Goal: Book appointment/travel/reservation

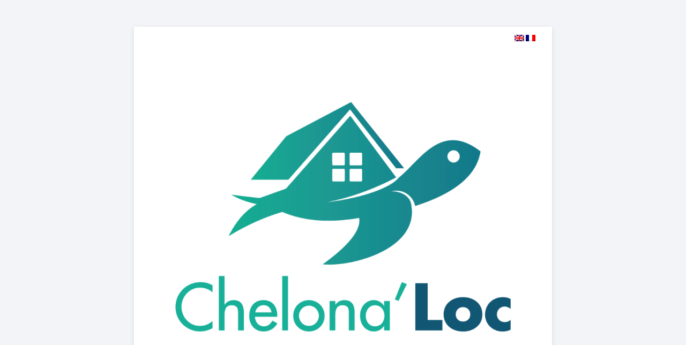
select select
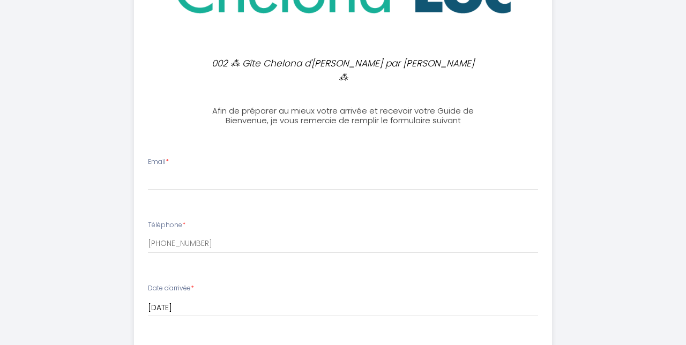
scroll to position [320, 0]
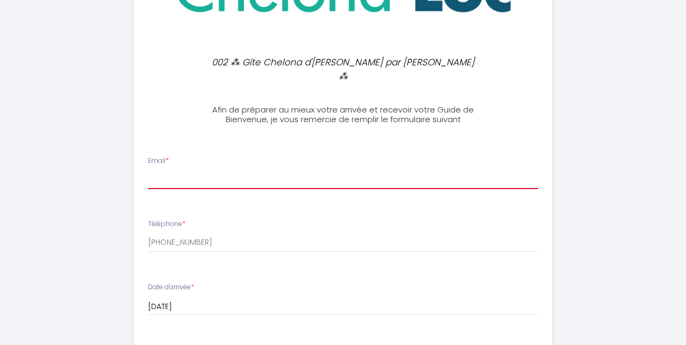
click at [164, 170] on input "Email *" at bounding box center [343, 179] width 390 height 19
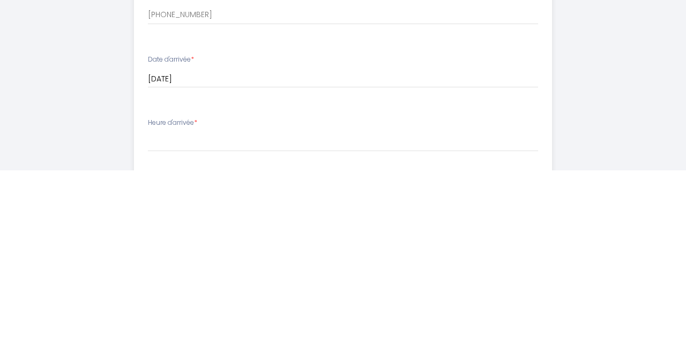
scroll to position [377, 0]
type input "[EMAIL_ADDRESS][PERSON_NAME][DOMAIN_NAME]"
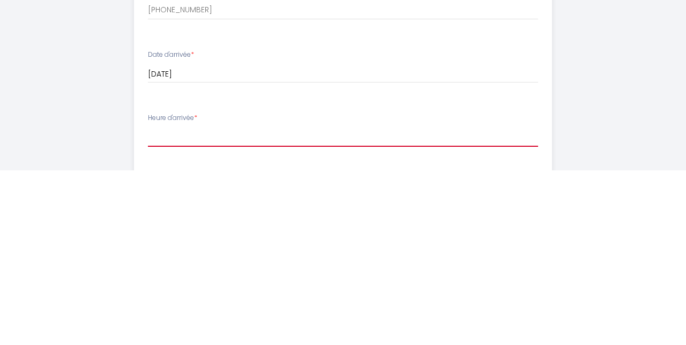
click at [162, 301] on select "17:00 17:30 18:00 18:30 19:00 19:30 20:00 20:30 21:00 21:30 22:00 22:30 23:00 2…" at bounding box center [343, 311] width 390 height 20
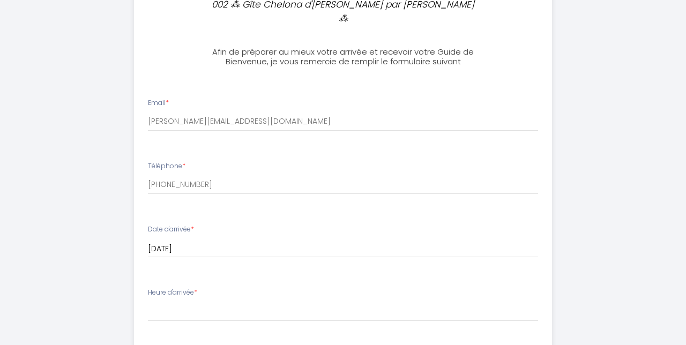
click at [80, 184] on div "002 ⁂ Gîte Chelona d'Hermann par Chelona'Loc ⁂ Afin de préparer au mieux votre …" at bounding box center [342, 201] width 627 height 1156
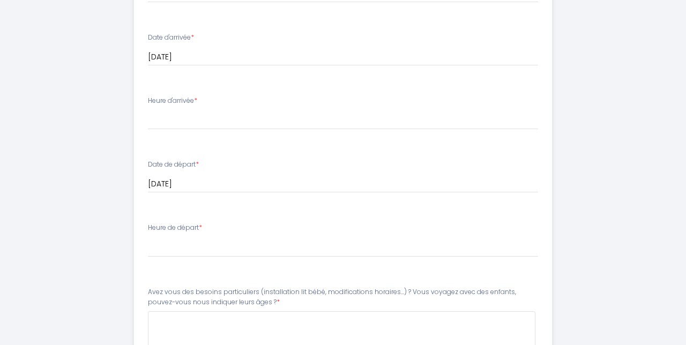
scroll to position [579, 0]
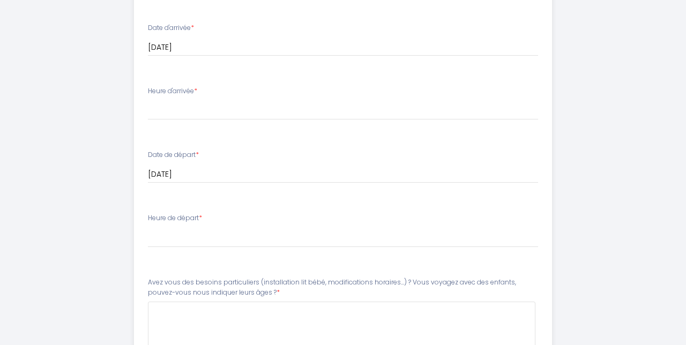
click at [166, 213] on label "Heure de départ *" at bounding box center [175, 218] width 54 height 10
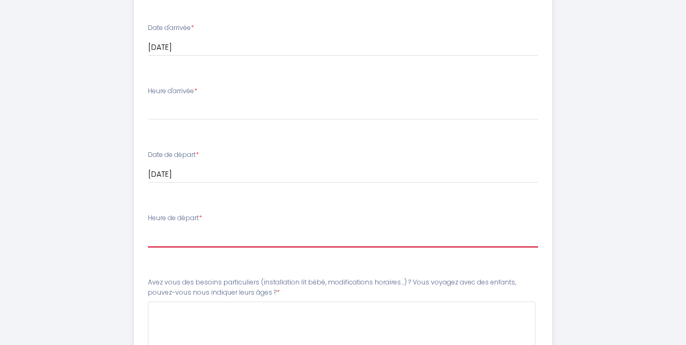
click at [151, 227] on select "00:00 00:30 01:00 01:30 02:00 02:30 03:00 03:30 04:00 04:30 05:00 05:30 06:00 0…" at bounding box center [343, 237] width 390 height 20
select select "08:30"
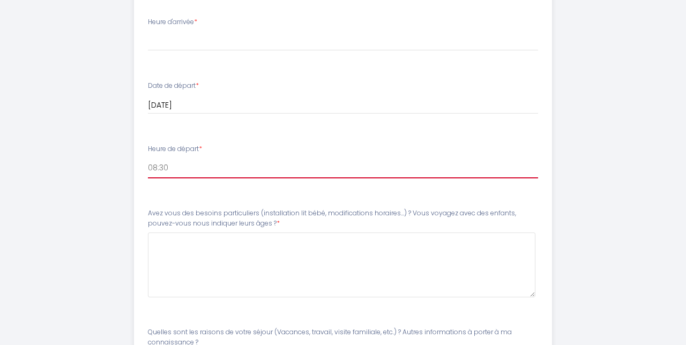
scroll to position [649, 0]
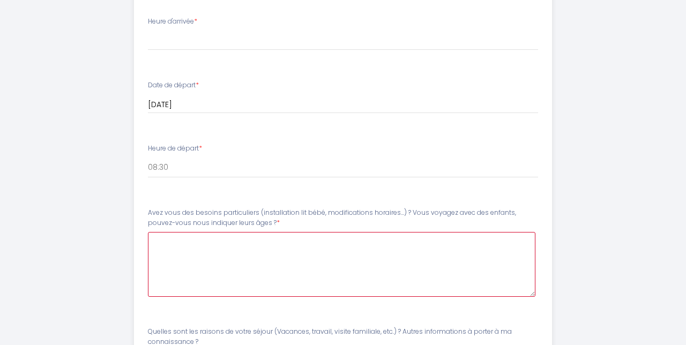
click at [183, 239] on \?6 at bounding box center [342, 264] width 388 height 65
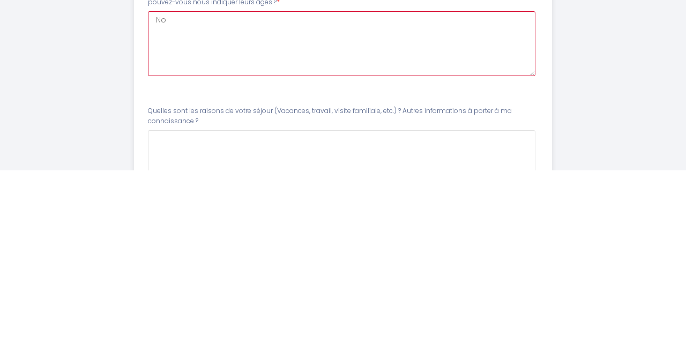
scroll to position [697, 0]
type \?6 "No"
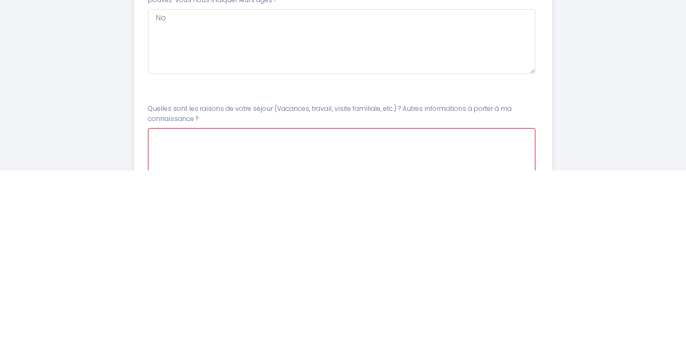
click at [173, 310] on \?7 at bounding box center [342, 335] width 388 height 65
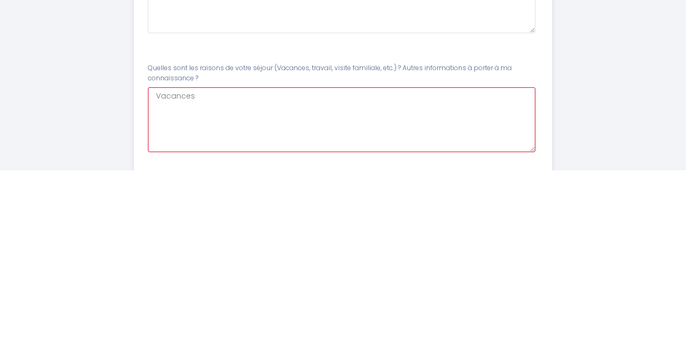
scroll to position [750, 0]
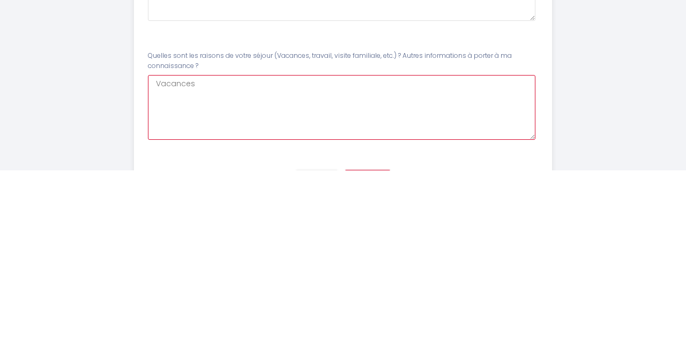
type \?7 "Vacances"
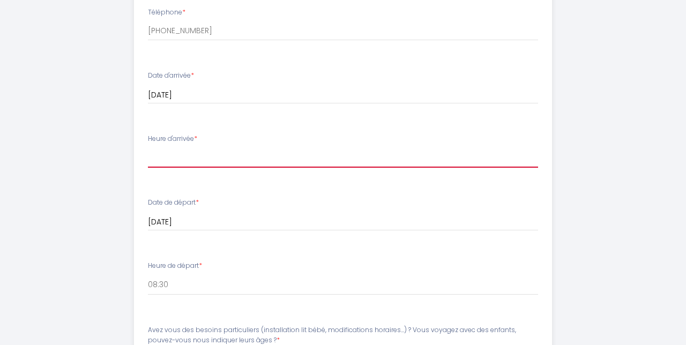
scroll to position [531, 0]
click at [155, 148] on select "17:00 17:30 18:00 18:30 19:00 19:30 20:00 20:30 21:00 21:30 22:00 22:30 23:00 2…" at bounding box center [343, 158] width 390 height 20
select select "17:00"
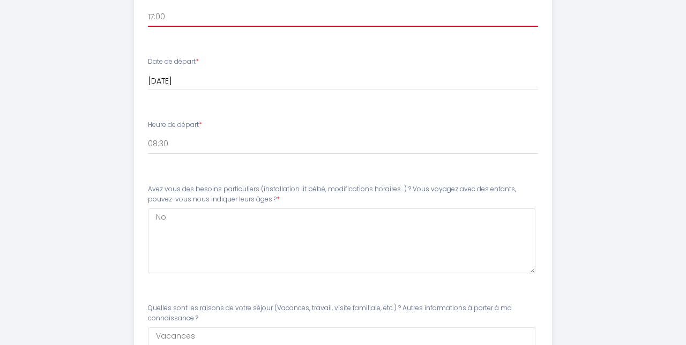
scroll to position [750, 0]
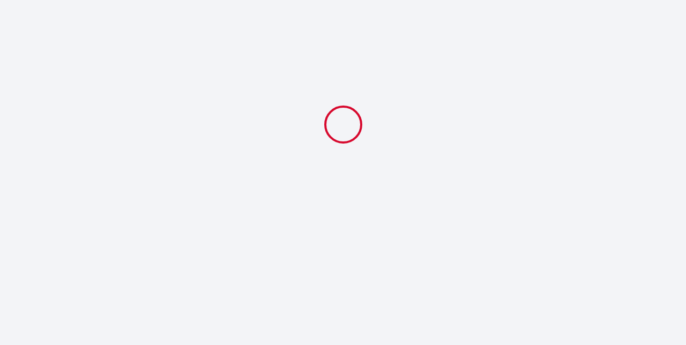
select select "08:30"
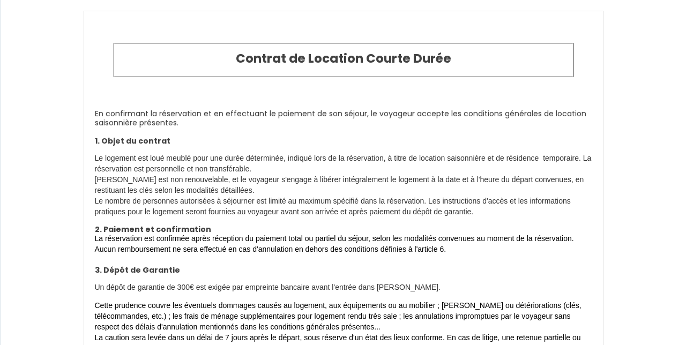
select select "DE"
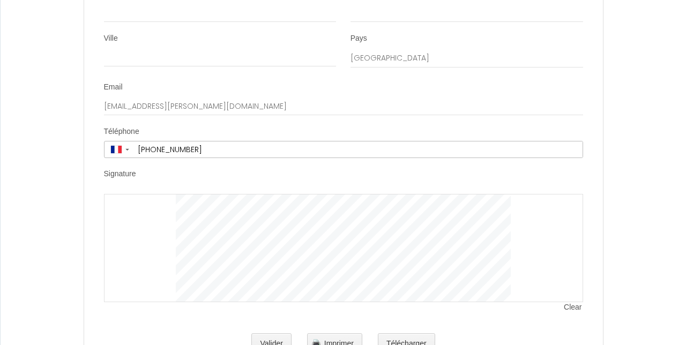
scroll to position [2774, 0]
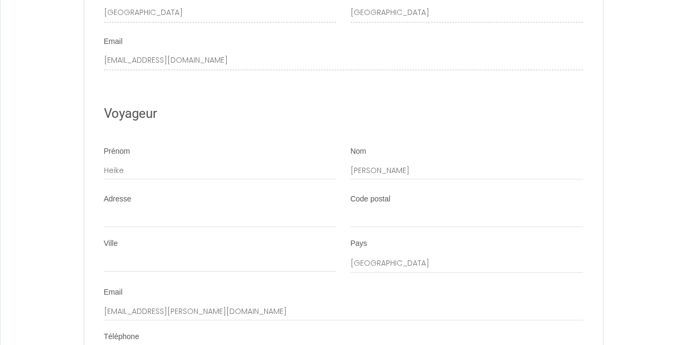
scroll to position [2432, 0]
